Goal: Information Seeking & Learning: Understand process/instructions

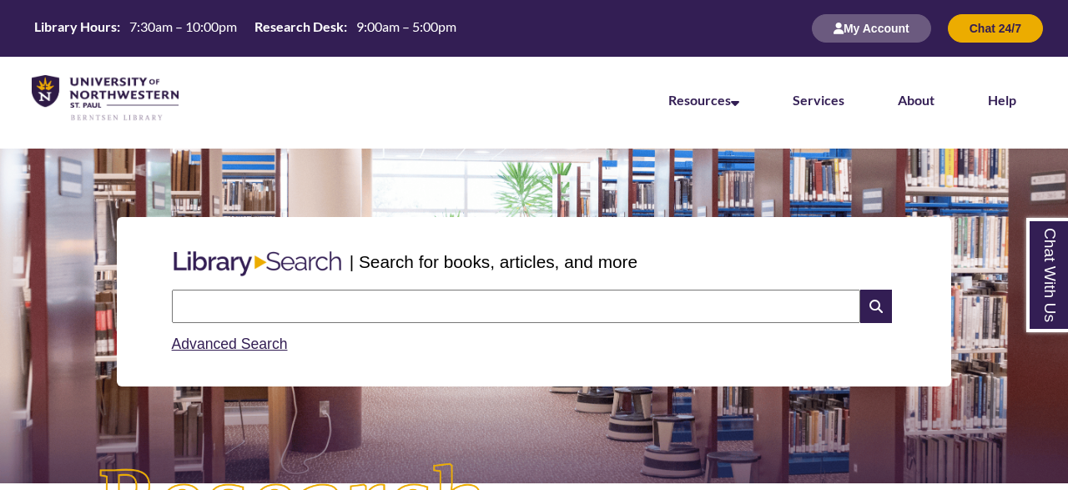
click at [309, 306] on input "text" at bounding box center [516, 305] width 688 height 33
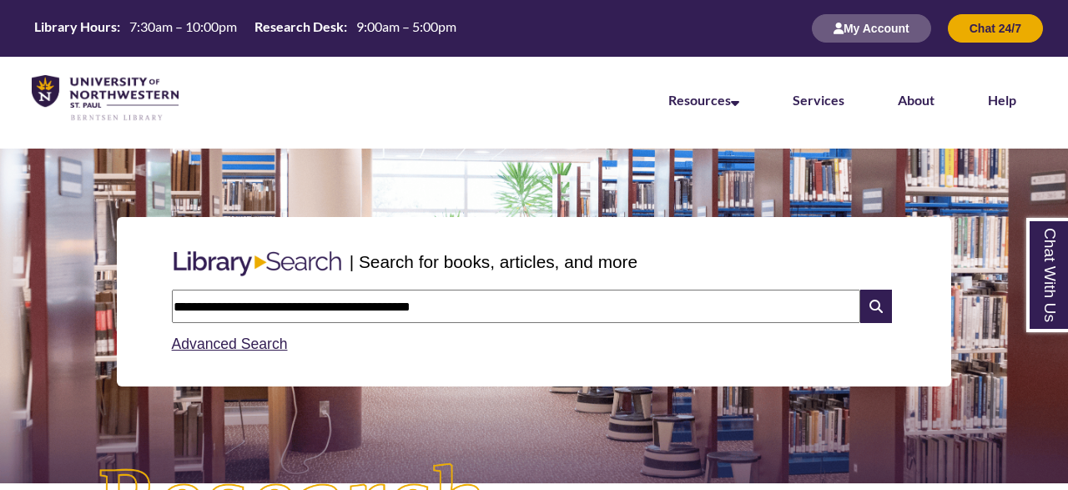
type input "**********"
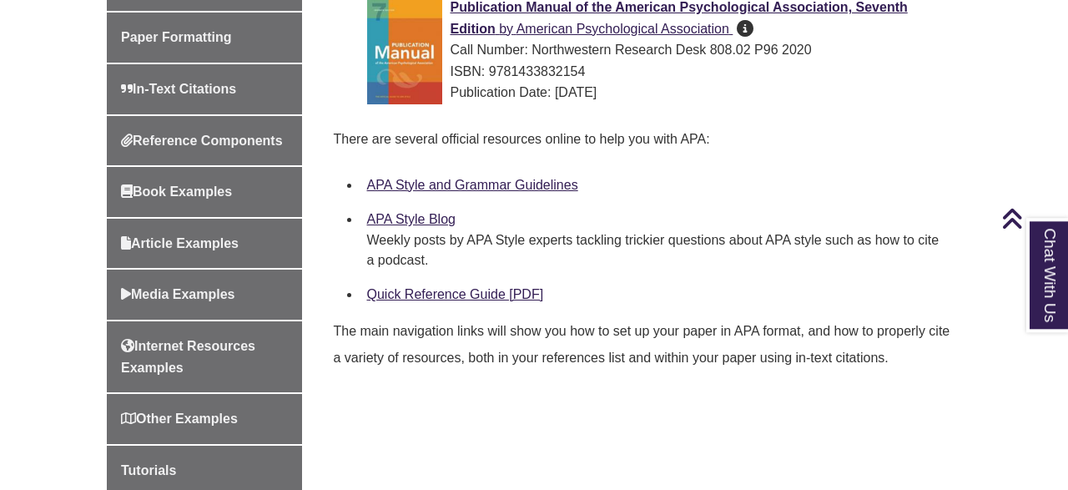
scroll to position [564, 0]
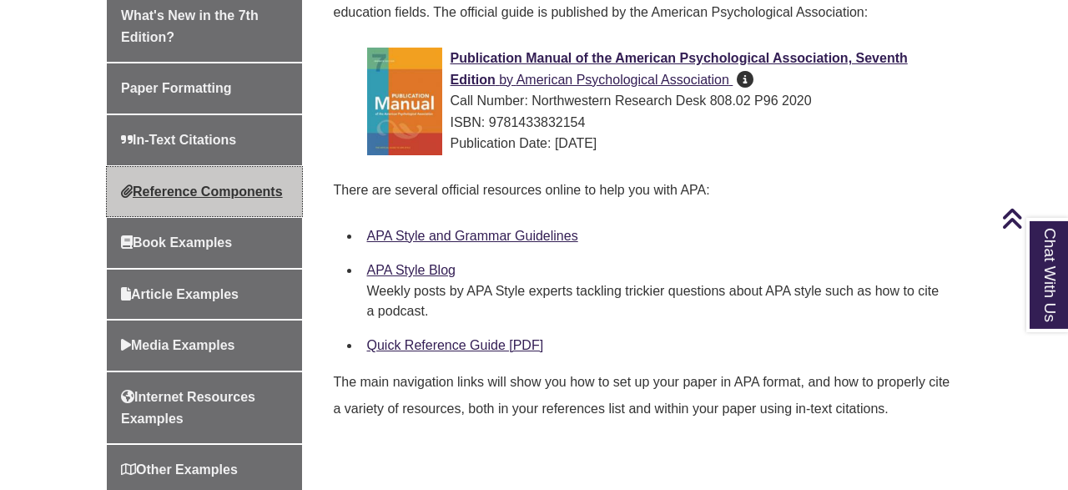
click at [230, 196] on span "Reference Components" at bounding box center [202, 191] width 162 height 14
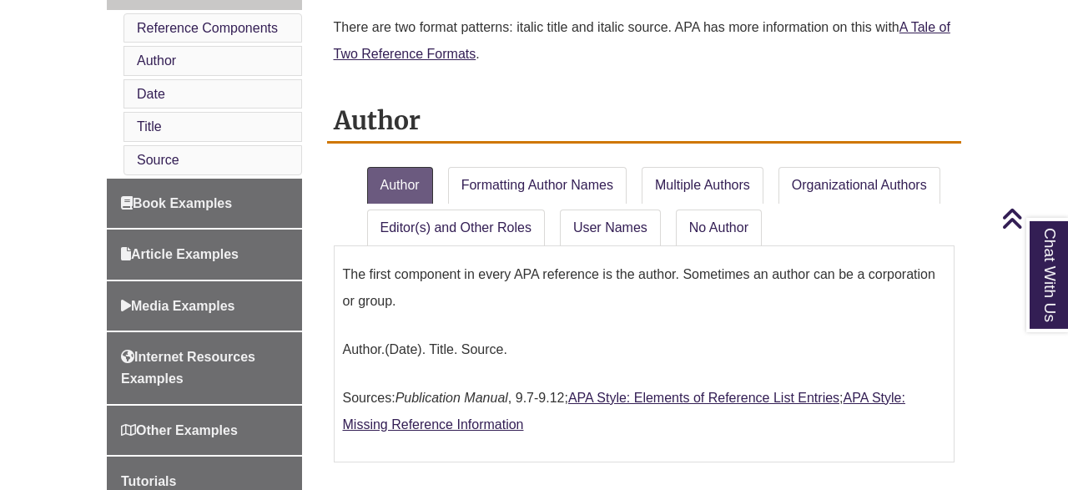
scroll to position [769, 0]
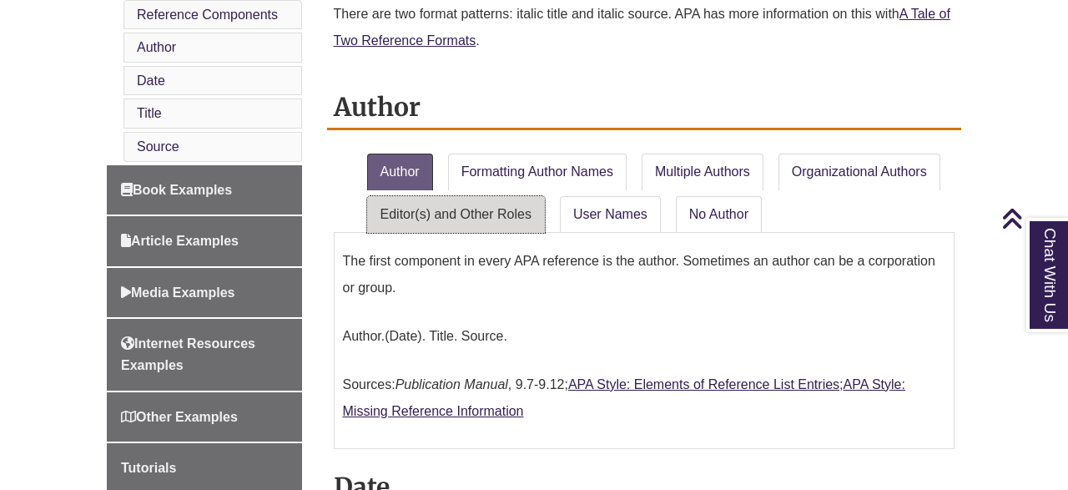
click at [476, 206] on link "Editor(s) and Other Roles" at bounding box center [456, 214] width 178 height 37
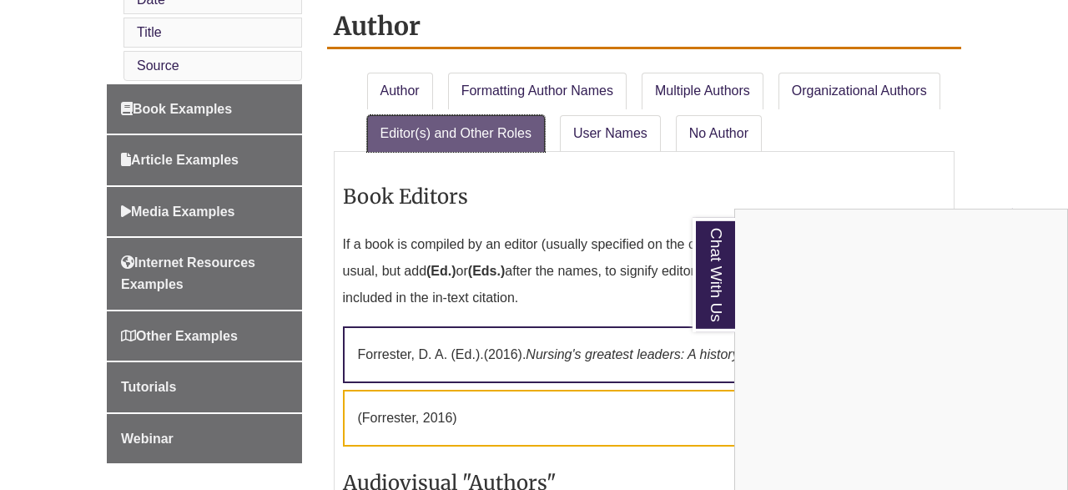
scroll to position [825, 0]
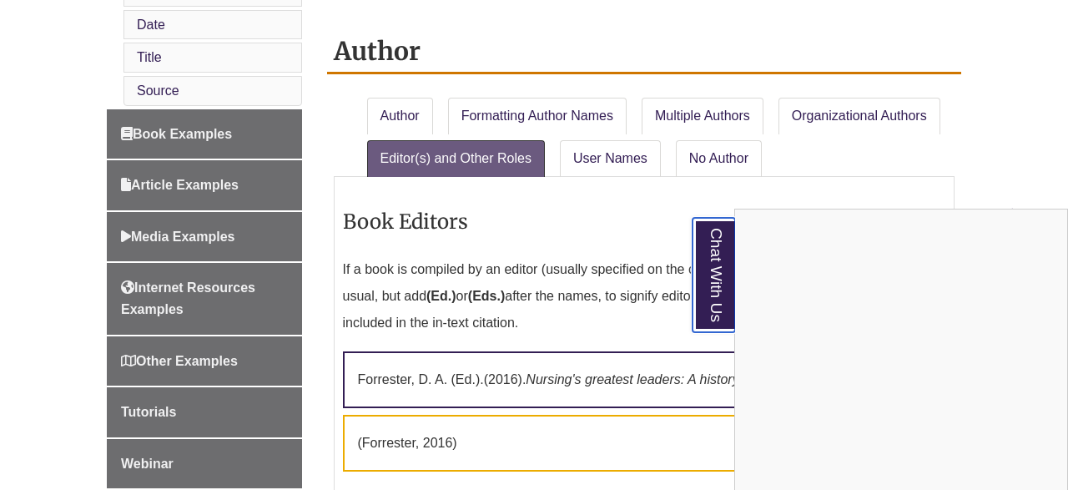
click at [717, 256] on link "Chat With Us" at bounding box center [713, 275] width 43 height 114
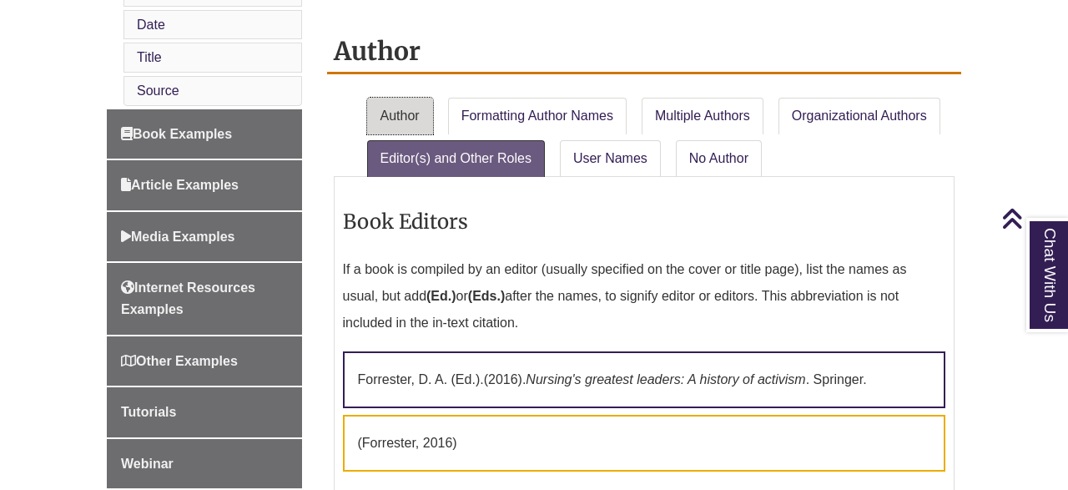
click at [382, 98] on link "Author" at bounding box center [400, 116] width 66 height 37
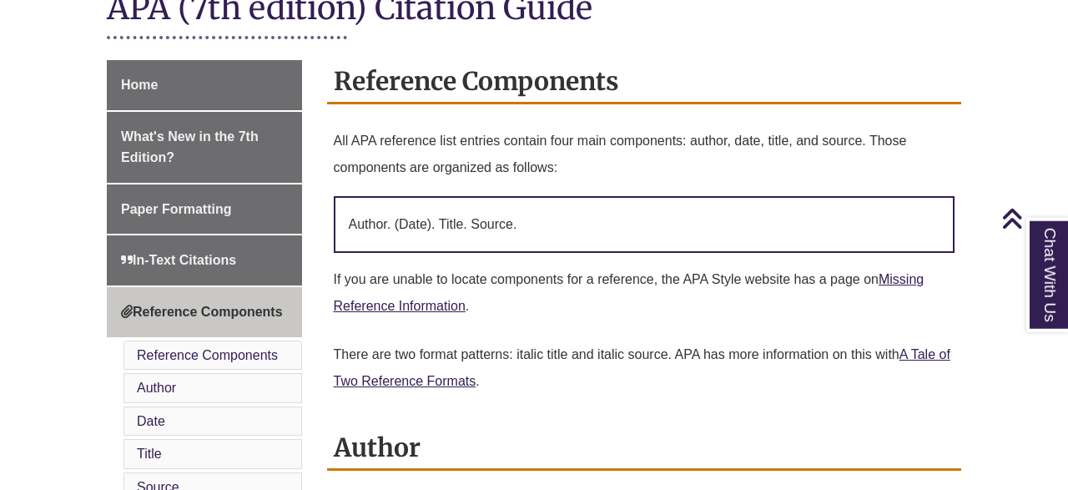
scroll to position [0, 0]
